Goal: Task Accomplishment & Management: Manage account settings

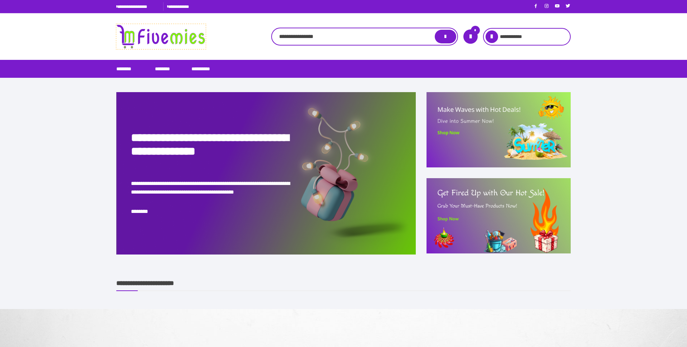
click at [159, 37] on img at bounding box center [161, 36] width 90 height 25
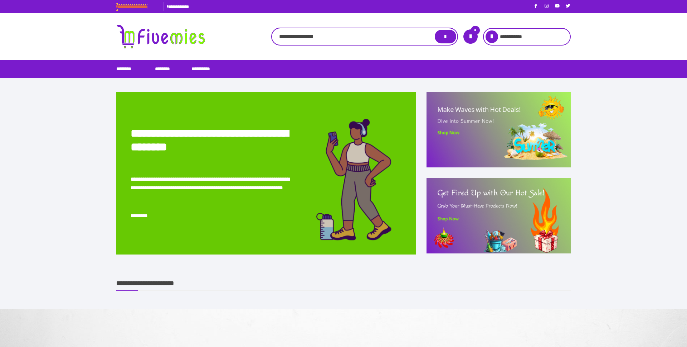
click at [137, 8] on link "**********" at bounding box center [131, 7] width 31 height 4
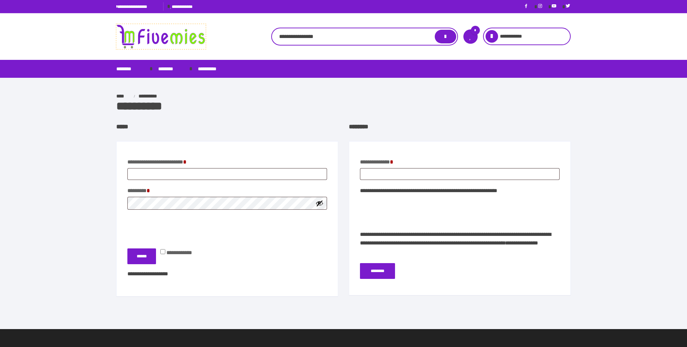
click at [173, 39] on img at bounding box center [161, 36] width 90 height 25
